Goal: Transaction & Acquisition: Purchase product/service

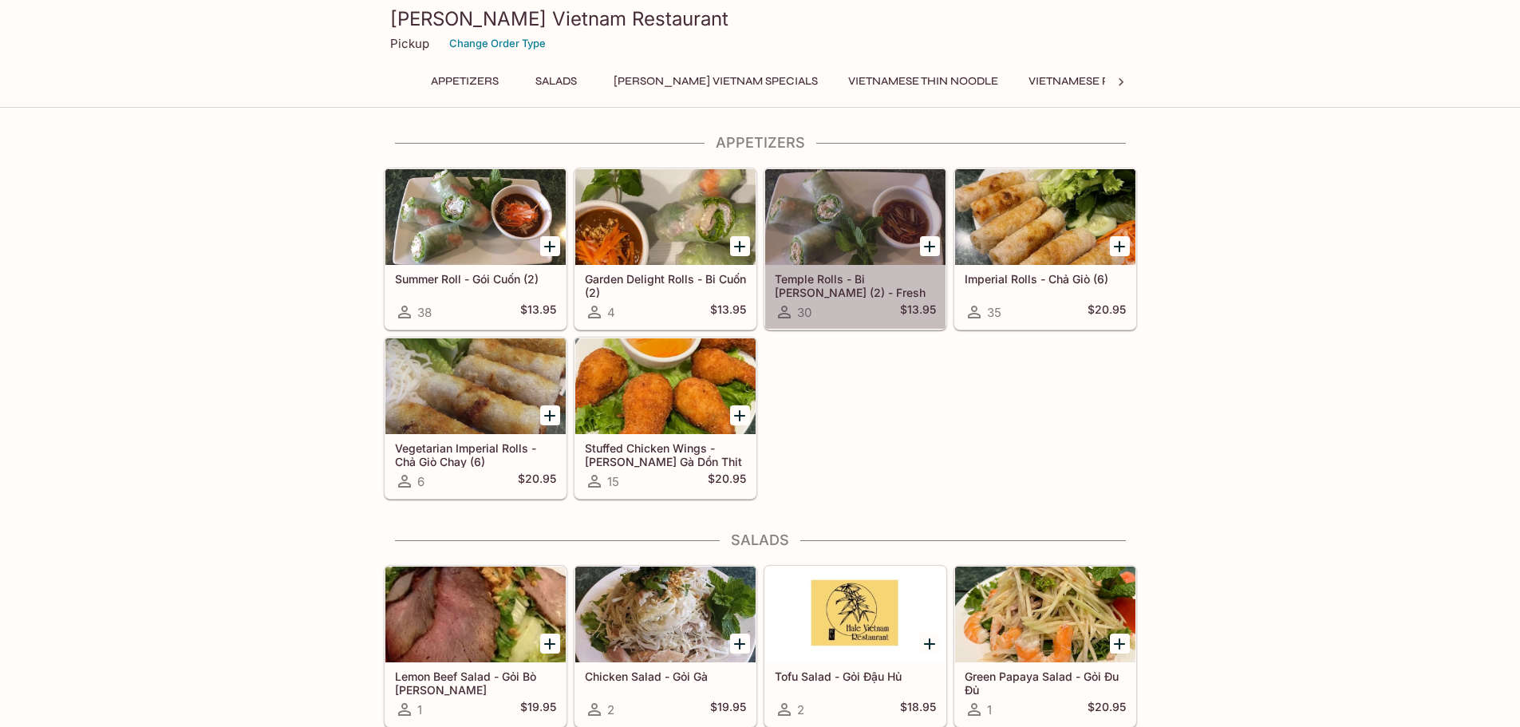
click at [855, 238] on div at bounding box center [855, 217] width 180 height 96
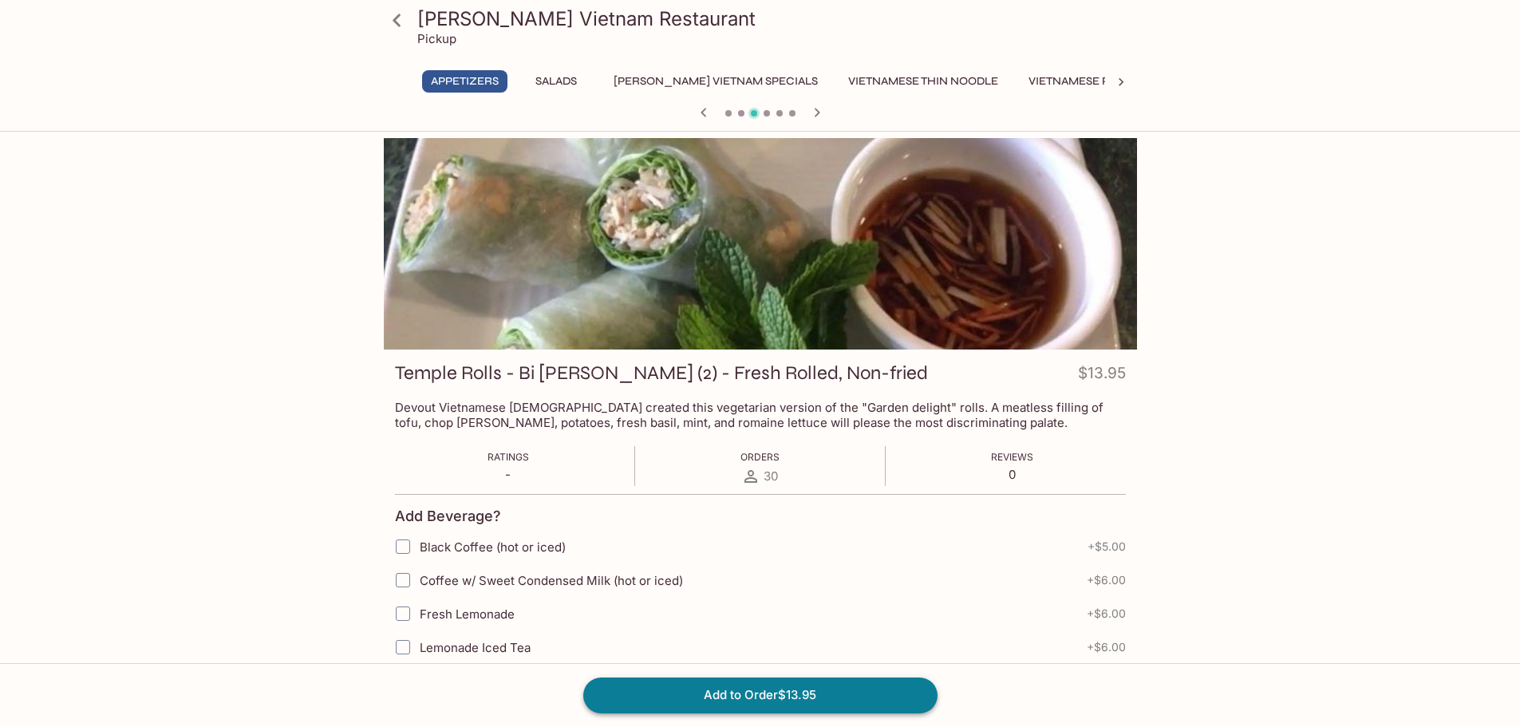
click at [785, 690] on button "Add to Order $13.95" at bounding box center [760, 695] width 354 height 35
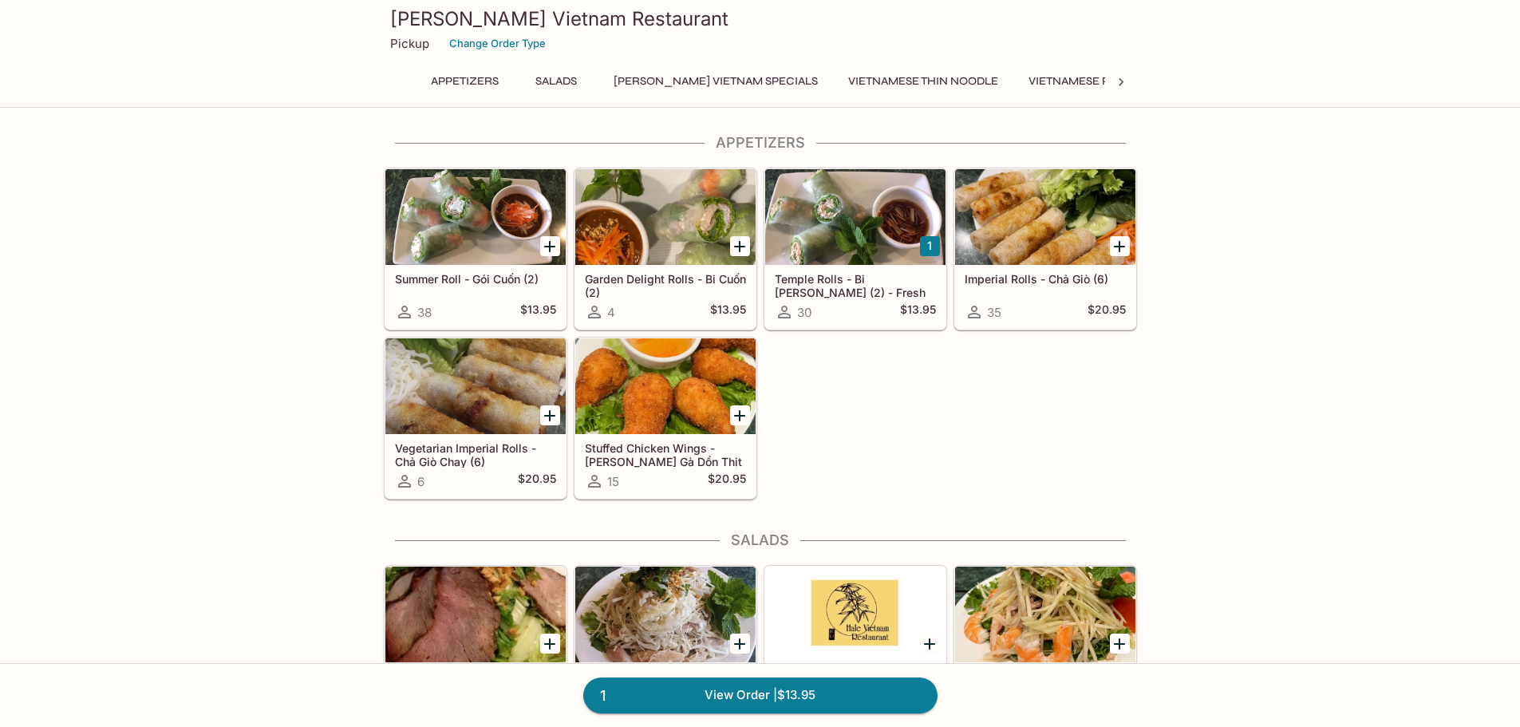
click at [718, 698] on link "1 View Order | $13.95" at bounding box center [760, 695] width 354 height 35
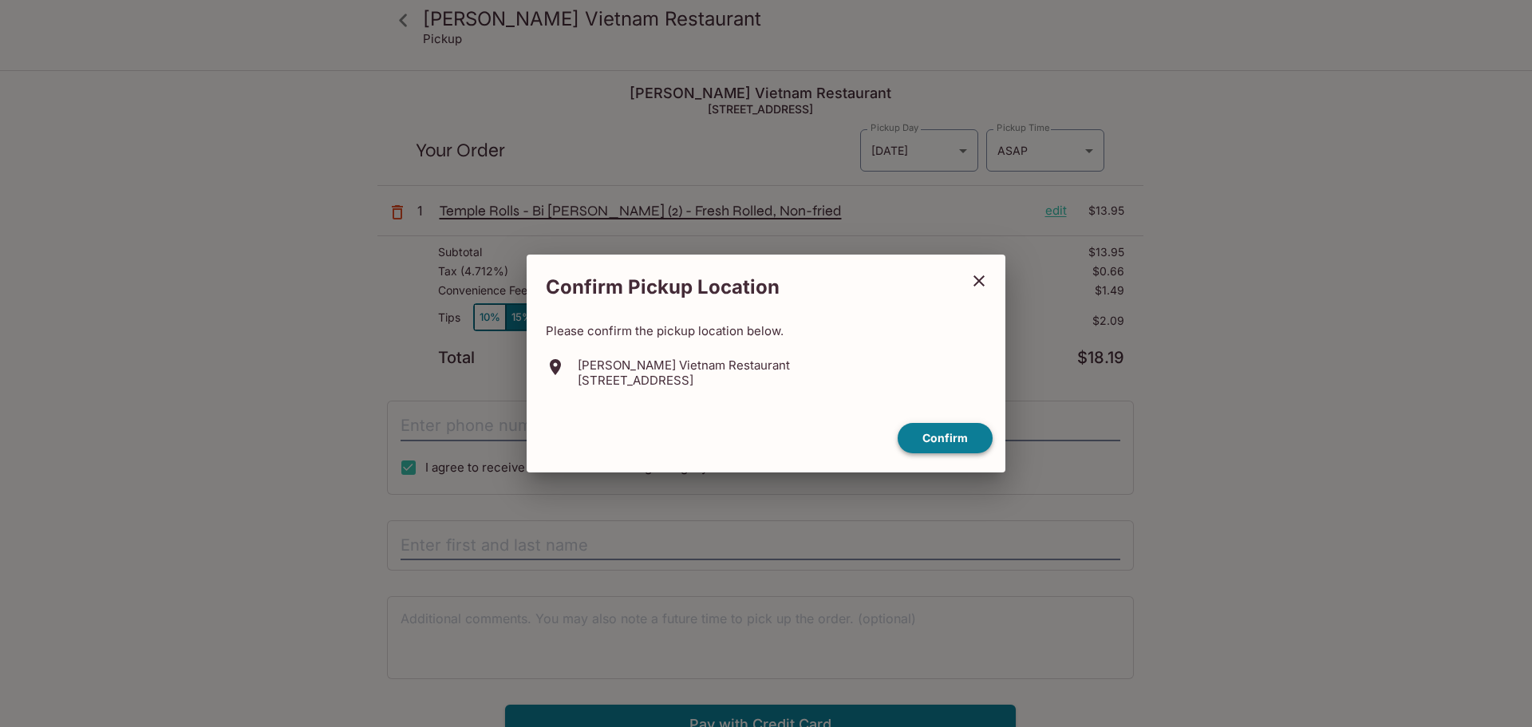
click at [957, 438] on button "Confirm" at bounding box center [945, 438] width 95 height 31
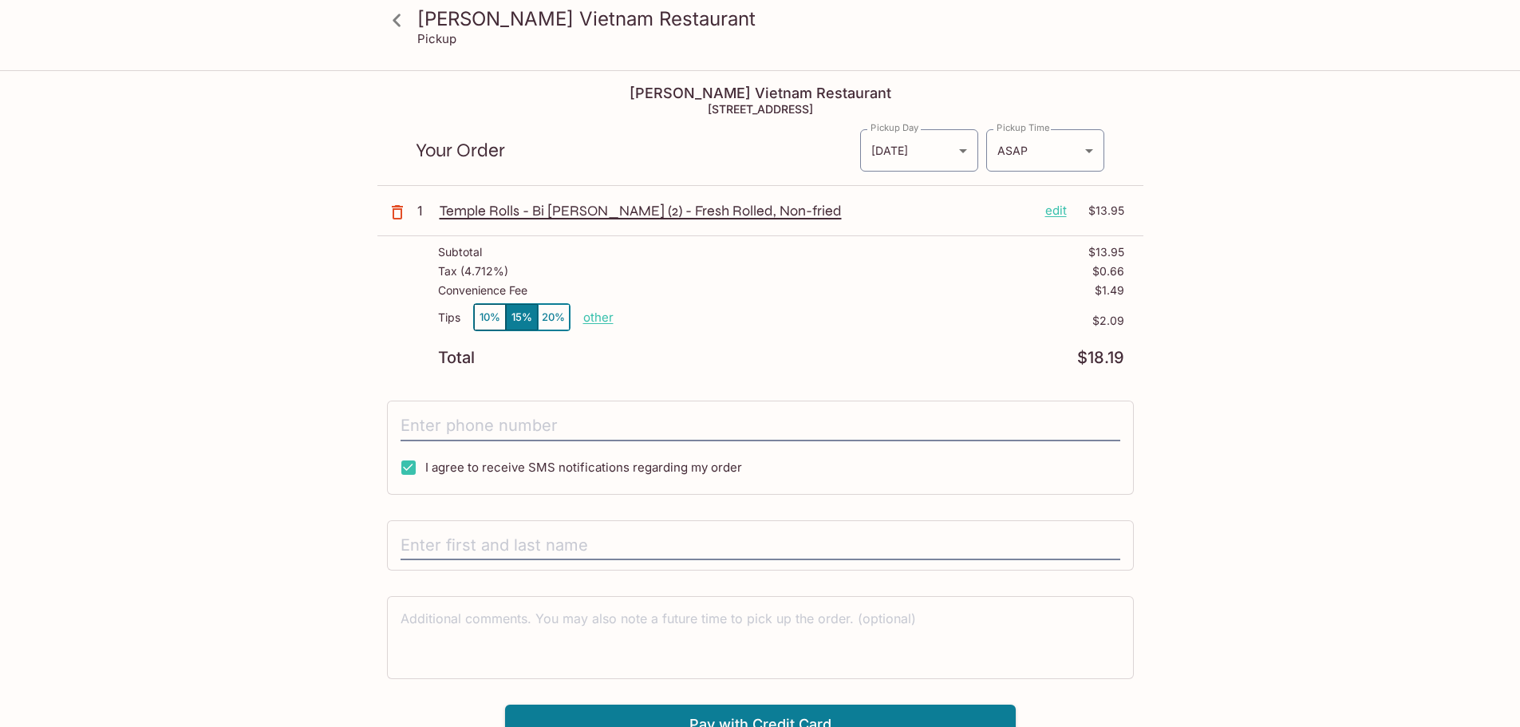
click at [424, 217] on p "1" at bounding box center [425, 211] width 16 height 18
click at [405, 23] on icon at bounding box center [397, 20] width 28 height 28
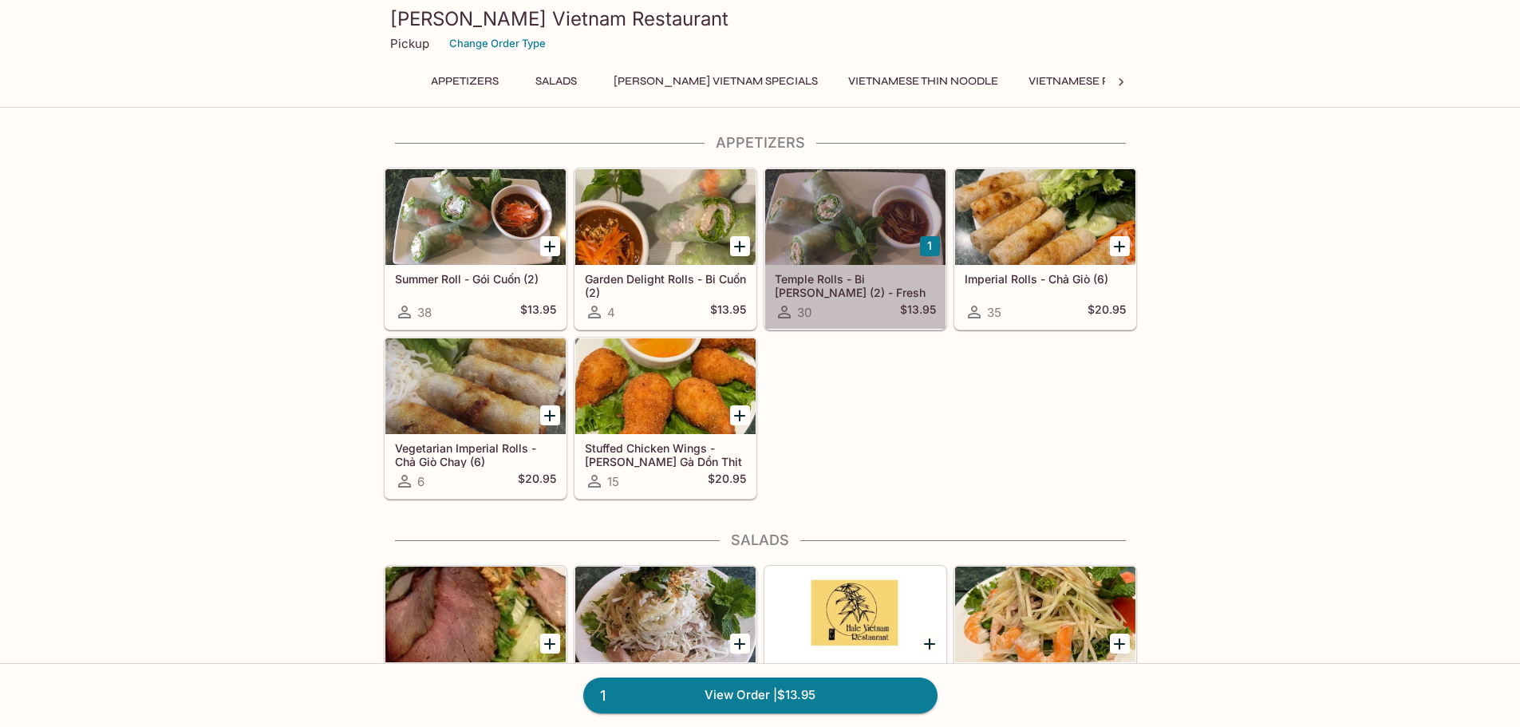
click at [836, 263] on div at bounding box center [855, 217] width 180 height 96
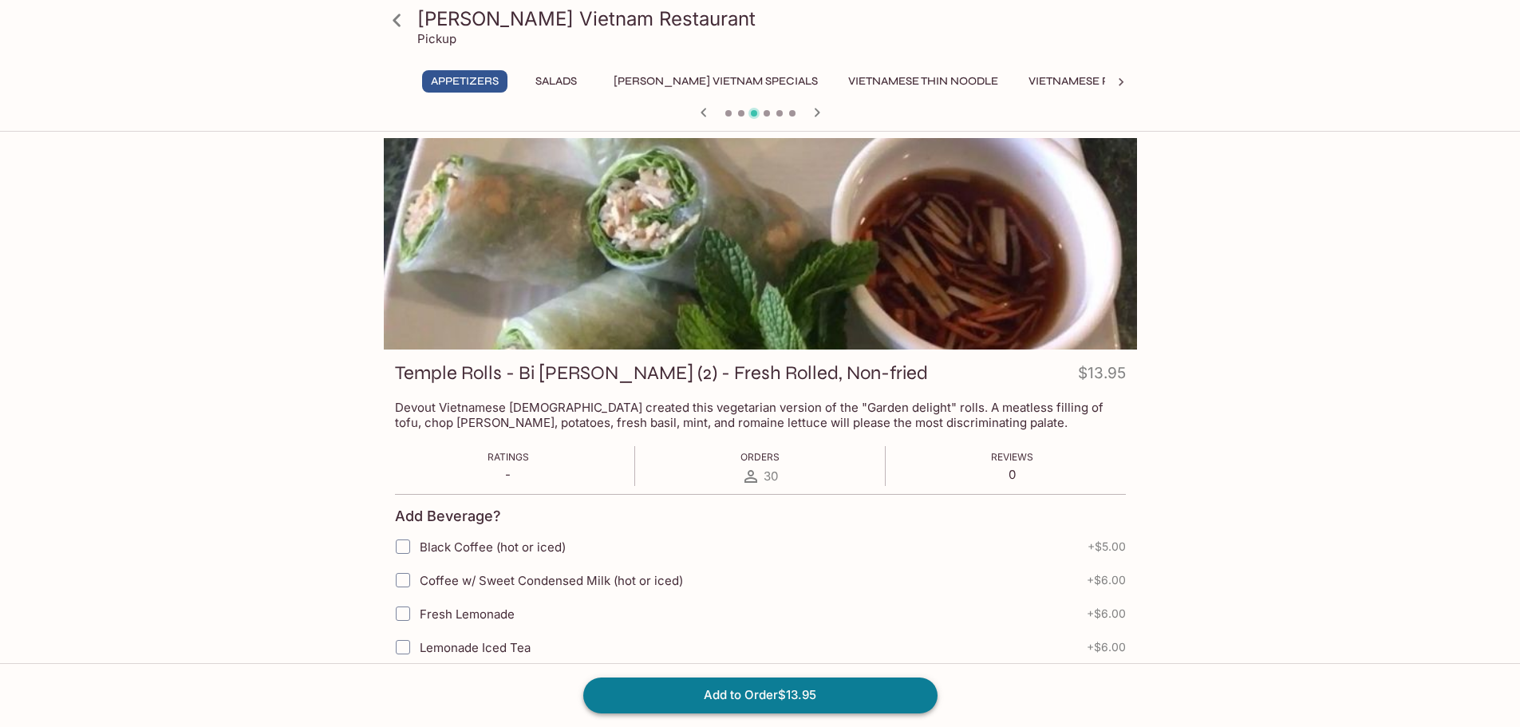
click at [825, 690] on button "Add to Order $13.95" at bounding box center [760, 695] width 354 height 35
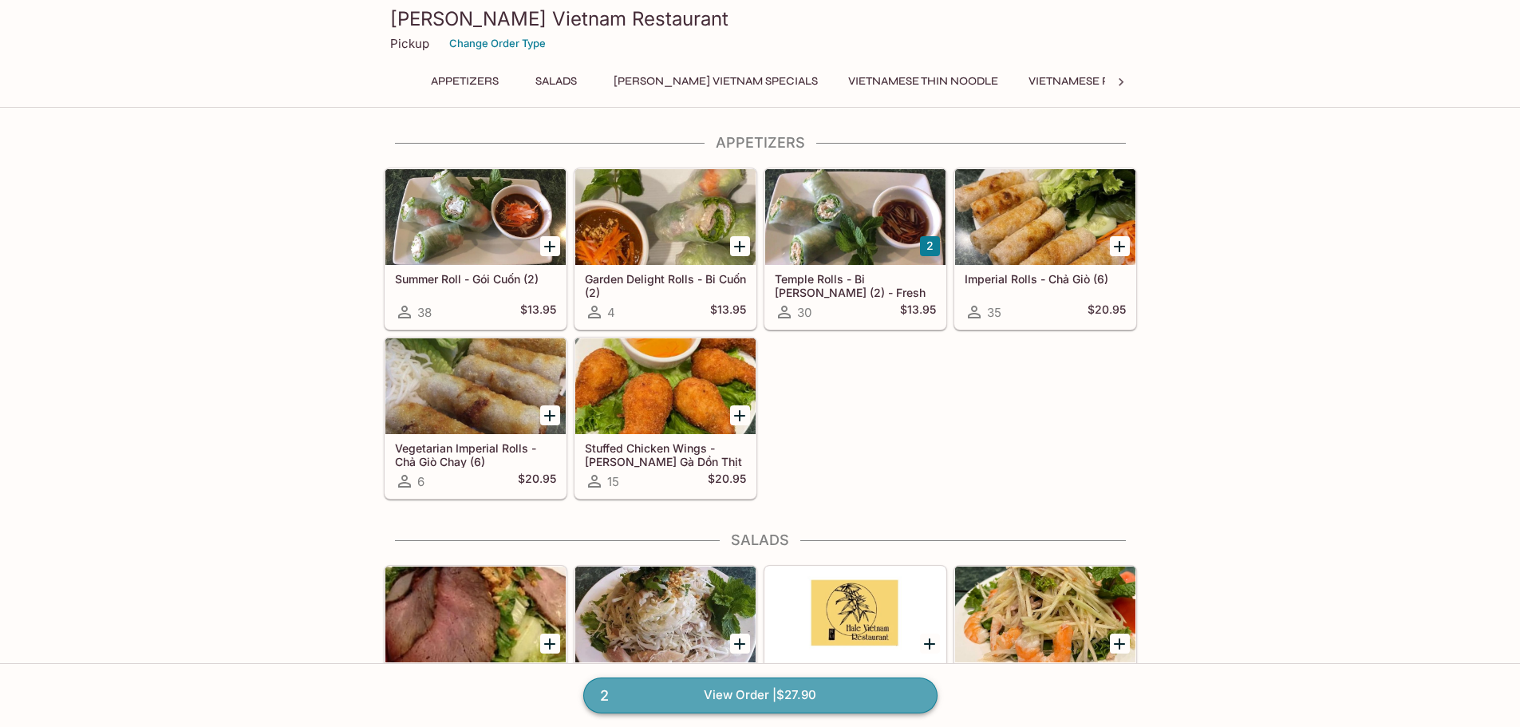
click at [821, 693] on link "2 View Order | $27.90" at bounding box center [760, 695] width 354 height 35
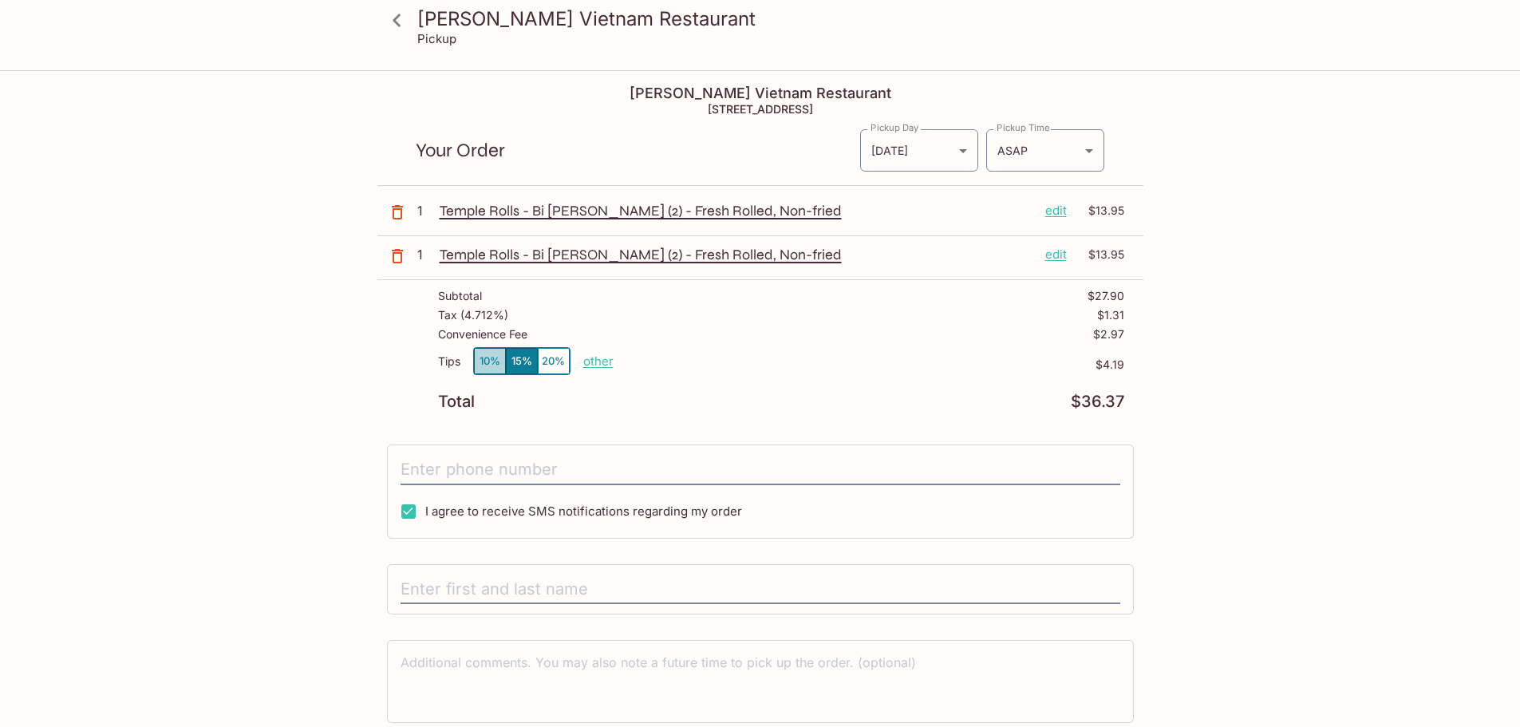
click at [495, 366] on button "10%" at bounding box center [490, 361] width 32 height 26
click at [544, 475] on input "tel" at bounding box center [761, 470] width 720 height 30
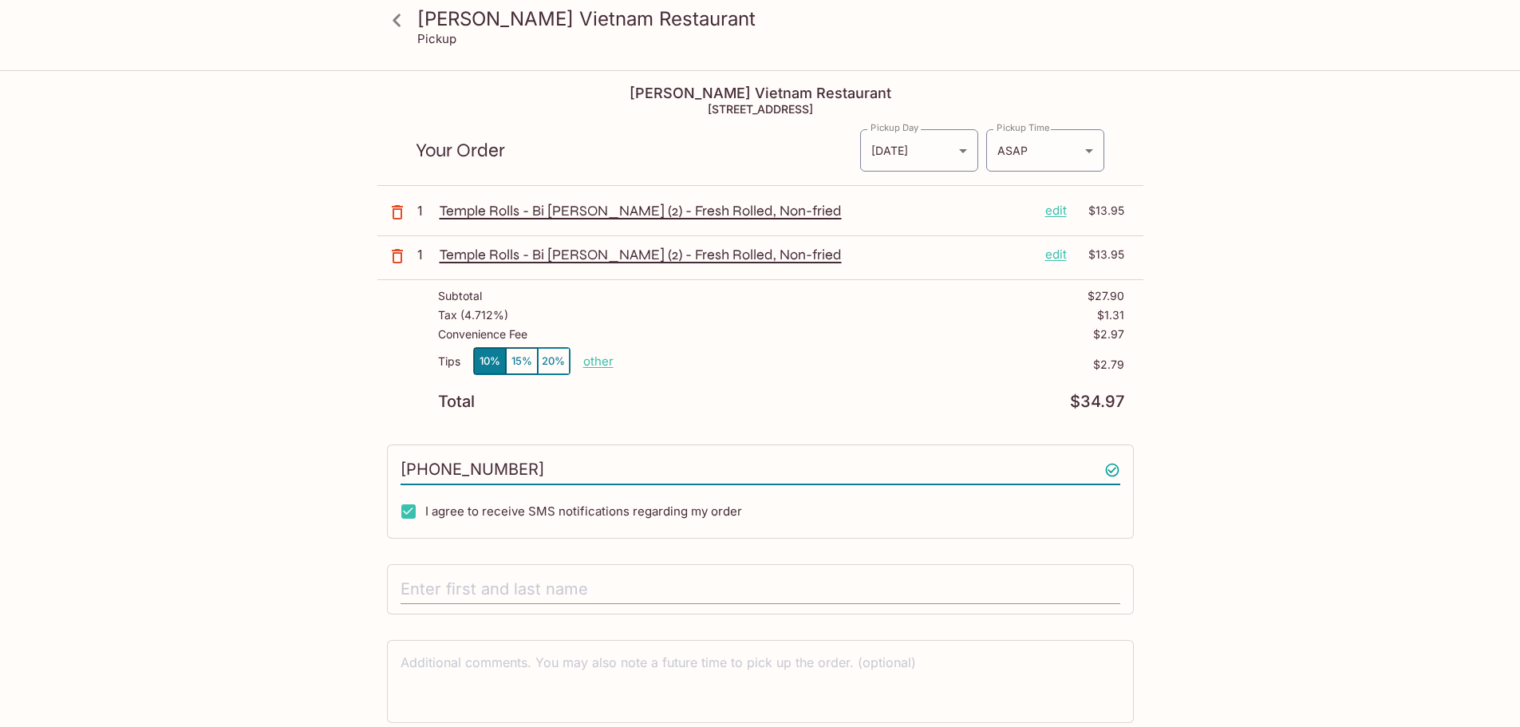
type input "[PHONE_NUMBER]"
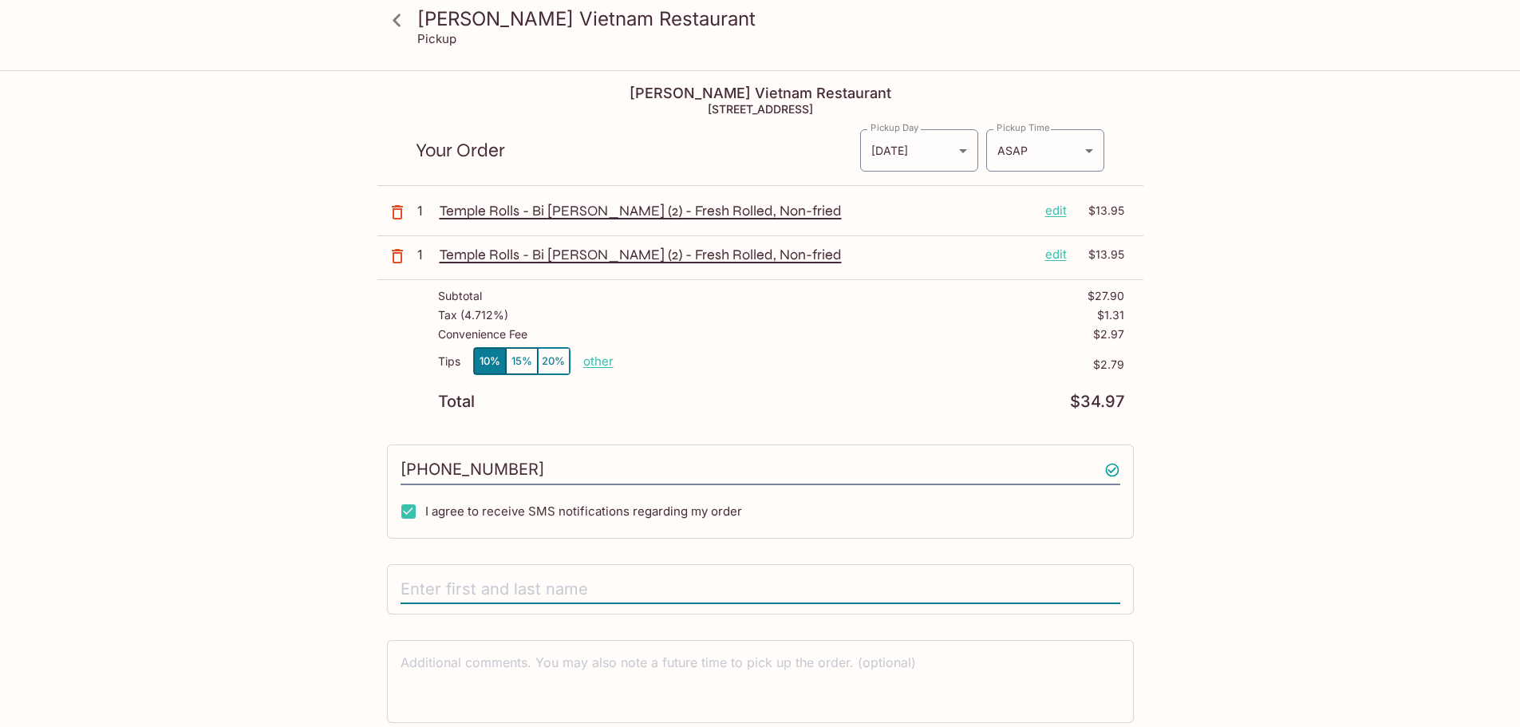
click at [492, 599] on input "text" at bounding box center [761, 590] width 720 height 30
type input "[PERSON_NAME]"
click at [1042, 154] on body "[PERSON_NAME] [GEOGRAPHIC_DATA] Restaurant Pickup [PERSON_NAME] [GEOGRAPHIC_DAT…" at bounding box center [760, 435] width 1520 height 727
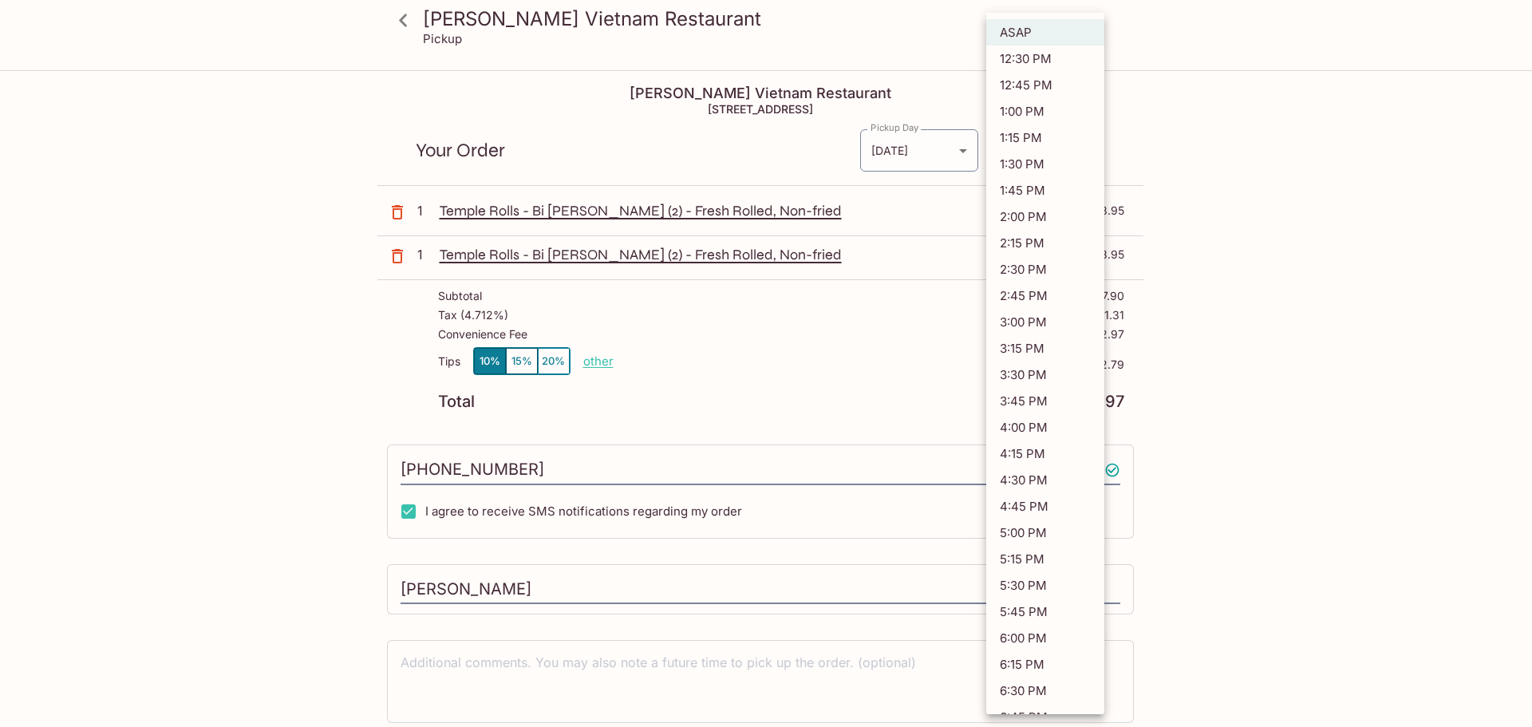
click at [1044, 83] on li "12:45 PM" at bounding box center [1045, 85] width 118 height 26
click at [1020, 141] on body "[PERSON_NAME] Vietnam Restaurant Pickup [PERSON_NAME] [GEOGRAPHIC_DATA] Restaur…" at bounding box center [766, 435] width 1532 height 727
click at [1046, 53] on li "12:30 PM" at bounding box center [1045, 58] width 118 height 26
type input "[DATE]T22:30:16.000000Z"
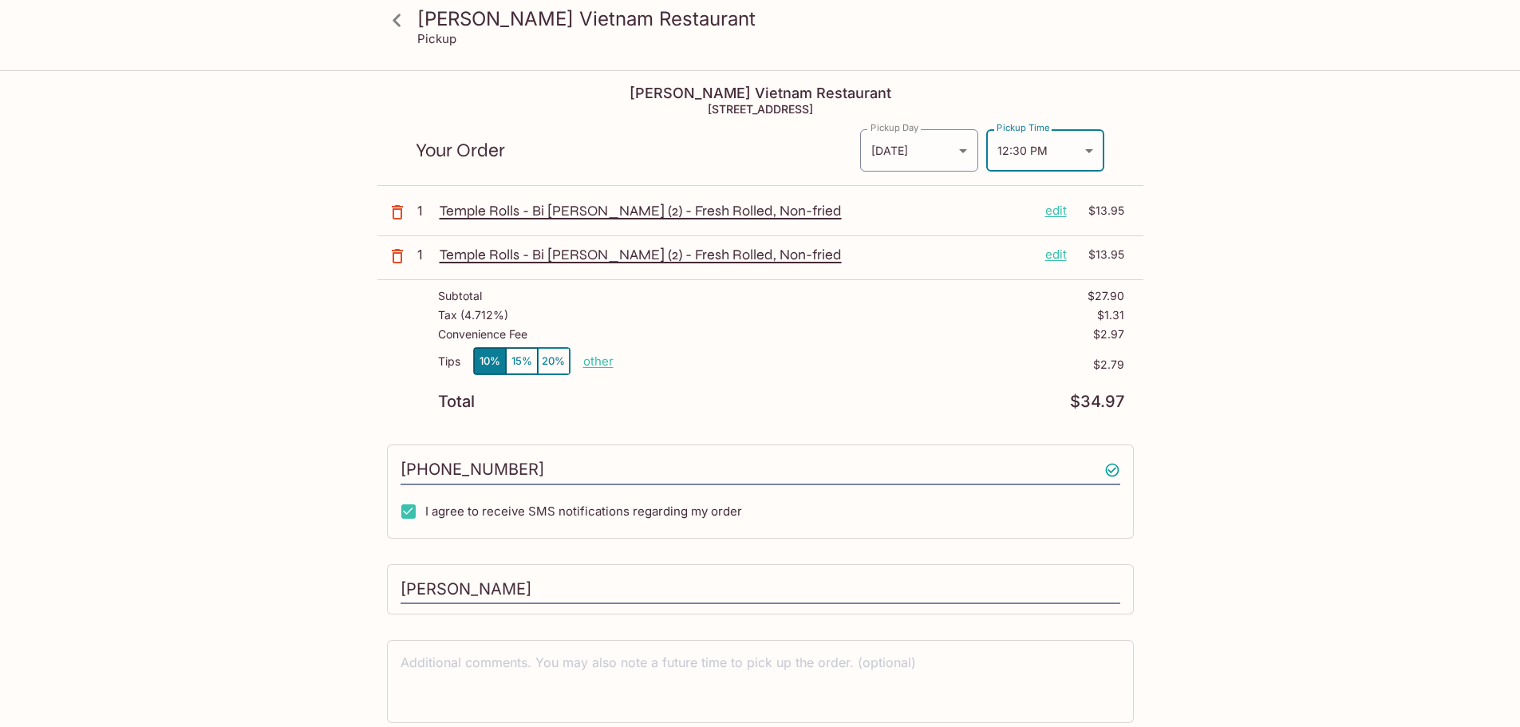
scroll to position [72, 0]
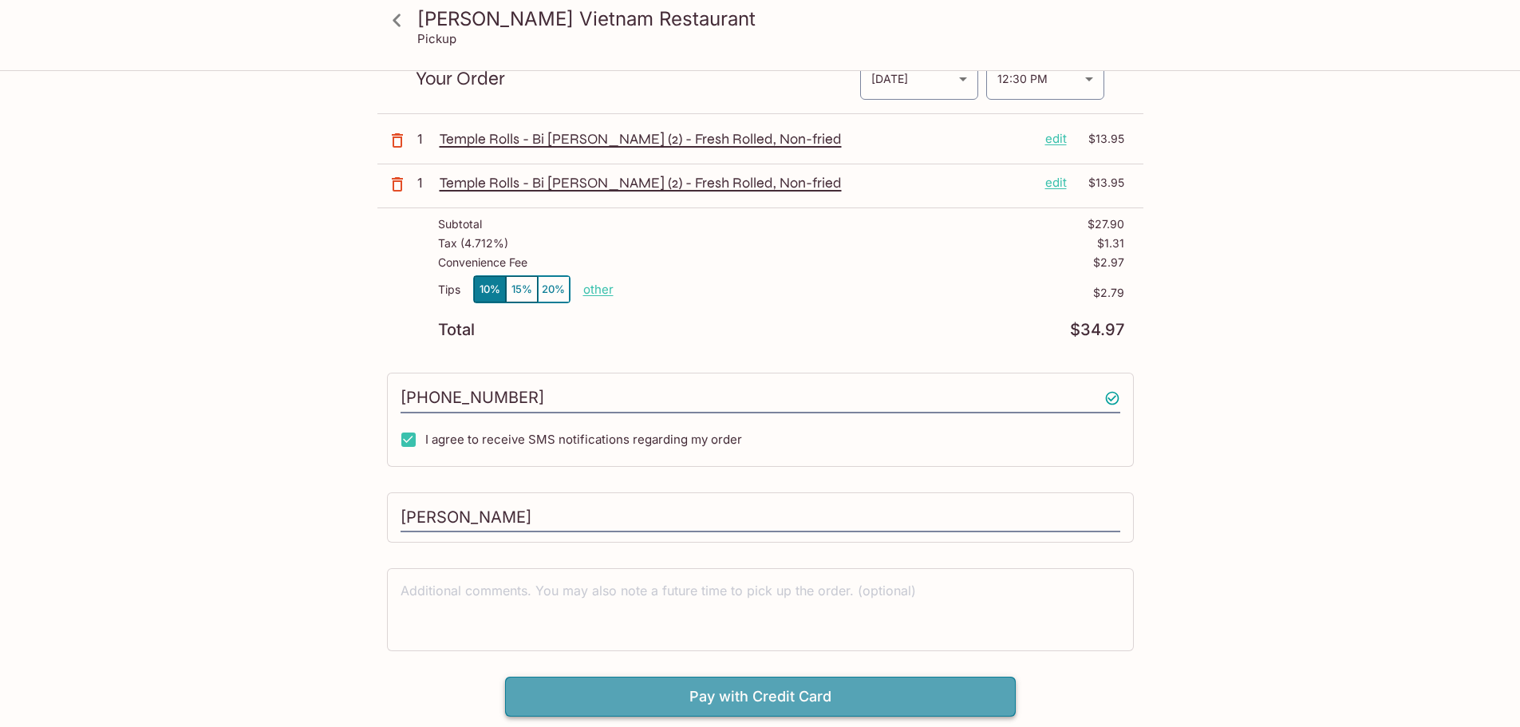
click at [732, 705] on button "Pay with Credit Card" at bounding box center [760, 697] width 511 height 40
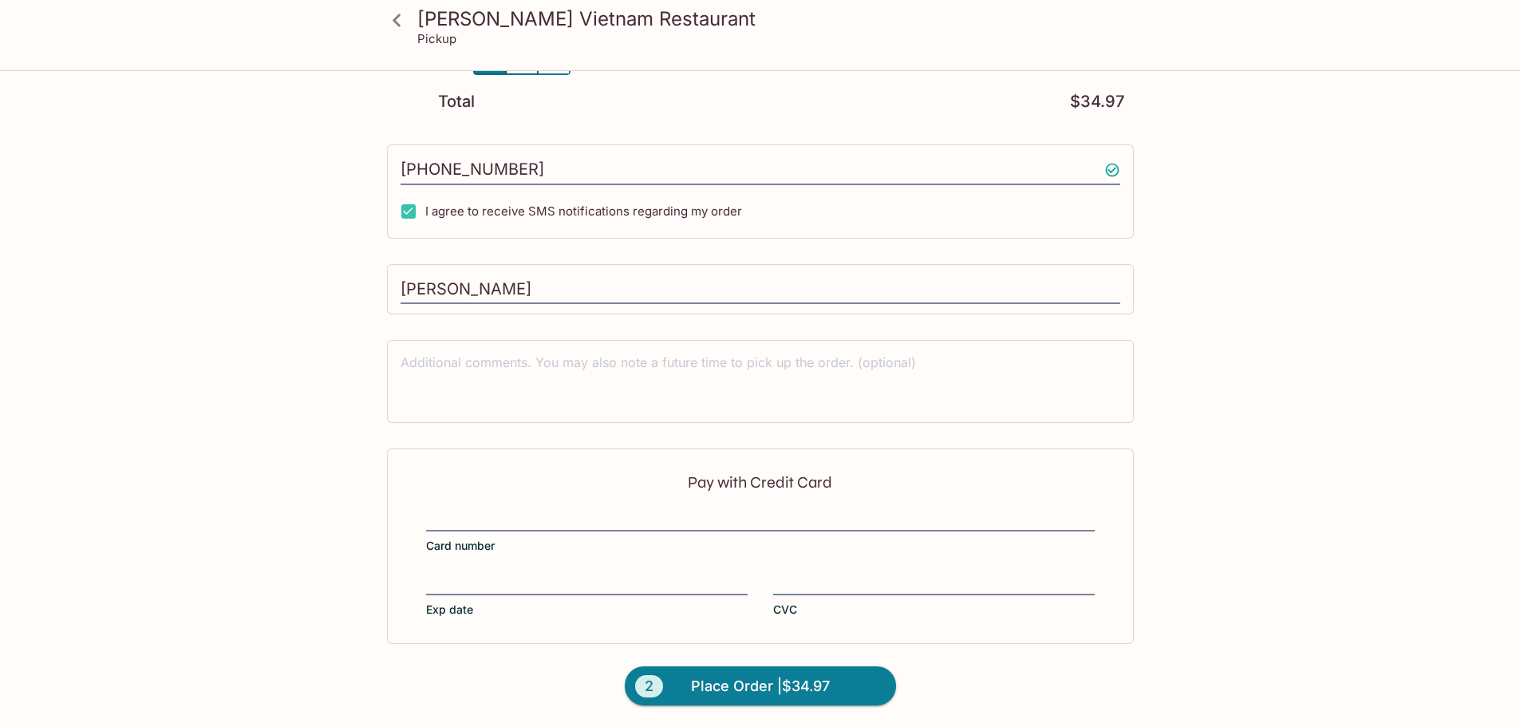
scroll to position [301, 0]
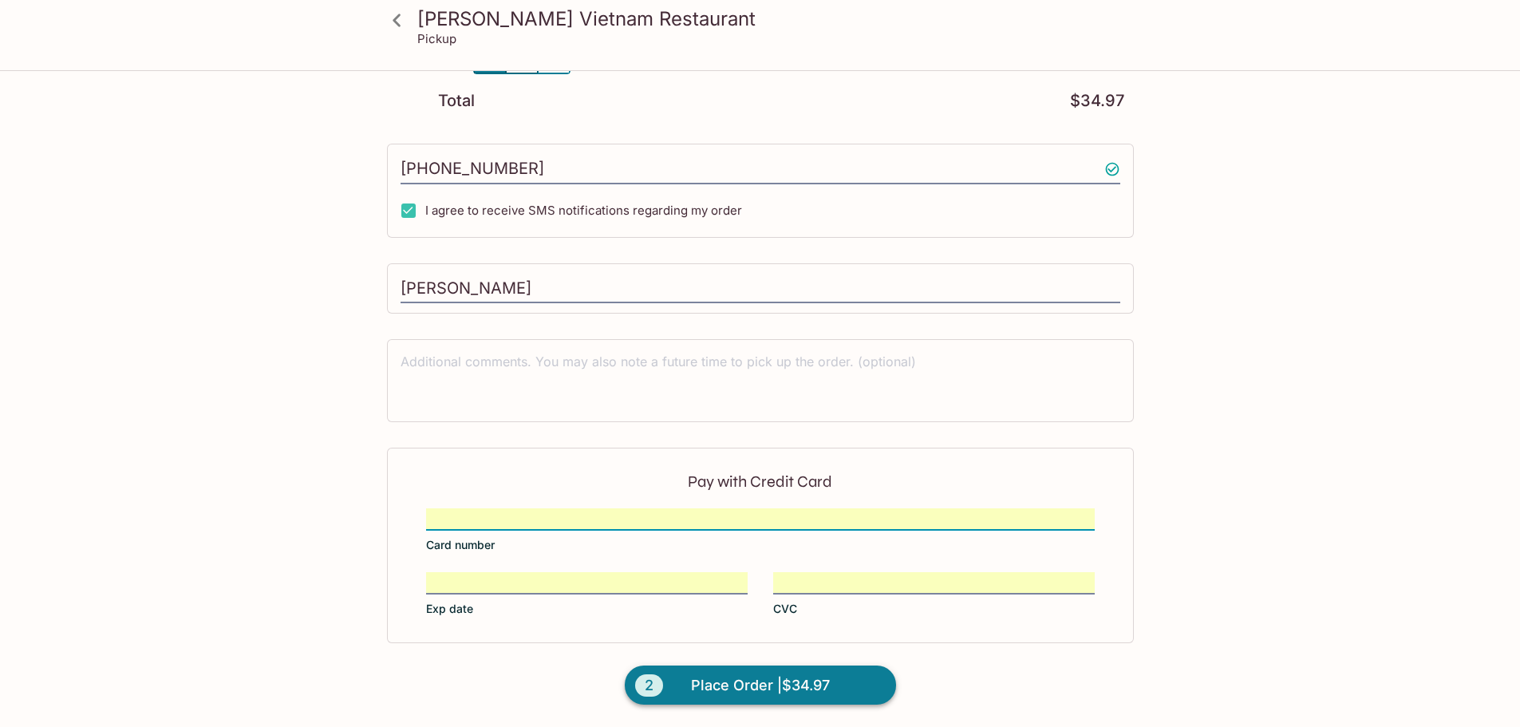
click at [749, 673] on span "Place Order | $34.97" at bounding box center [760, 686] width 139 height 26
